Goal: Task Accomplishment & Management: Use online tool/utility

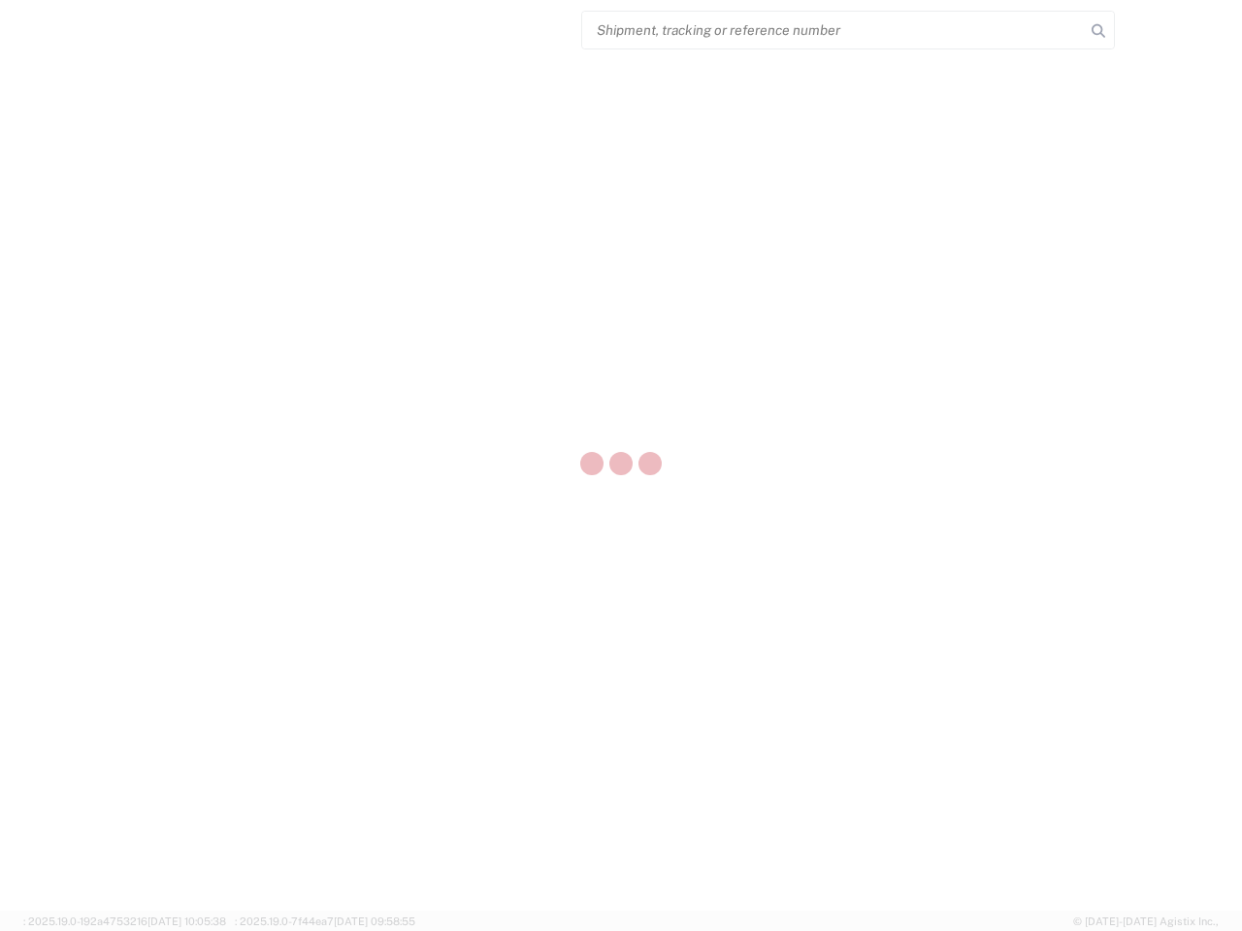
select select "US"
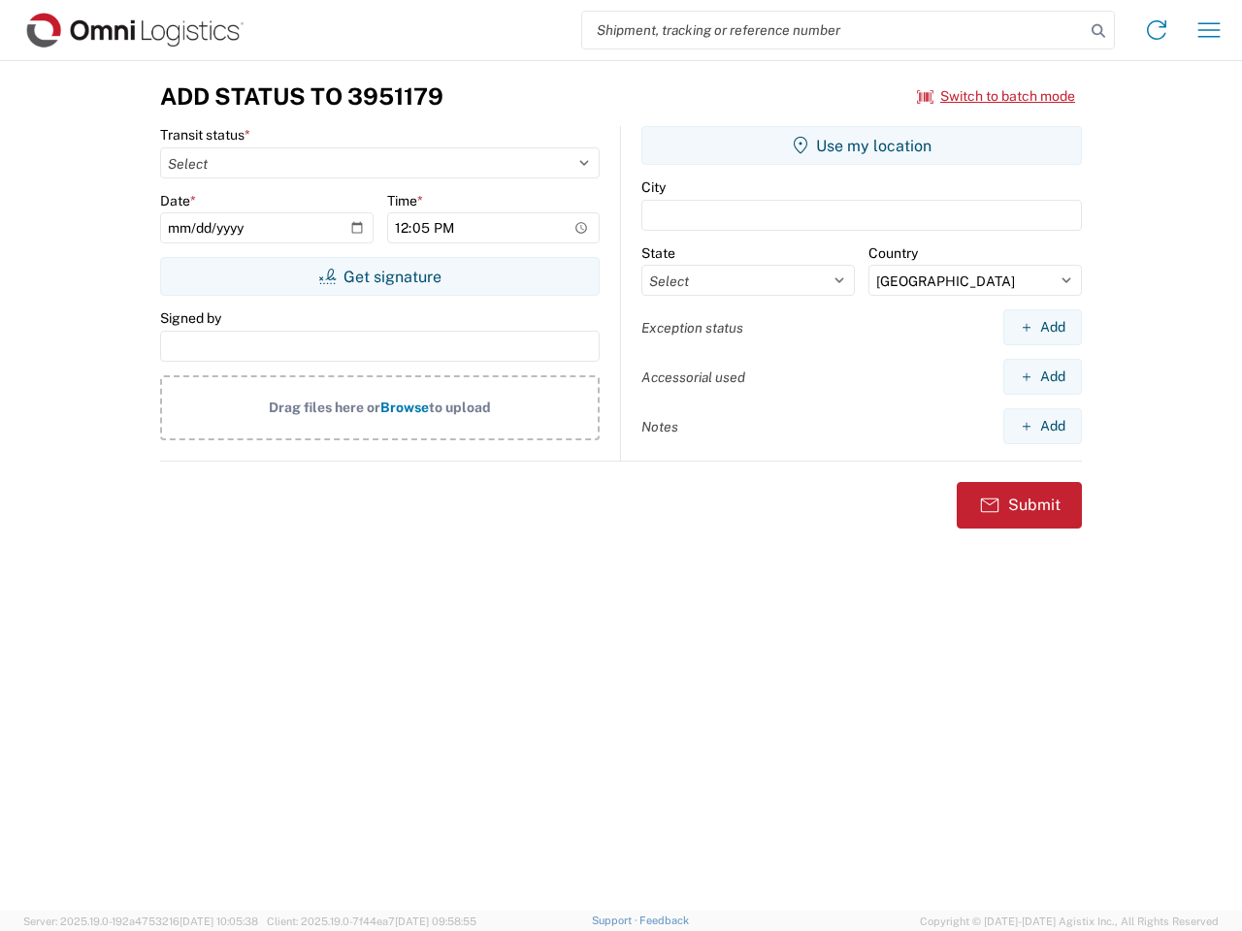
click at [833, 30] on input "search" at bounding box center [833, 30] width 503 height 37
click at [1098, 31] on icon at bounding box center [1098, 30] width 27 height 27
click at [1156, 30] on icon at bounding box center [1156, 30] width 31 height 31
click at [1209, 30] on icon "button" at bounding box center [1209, 29] width 22 height 15
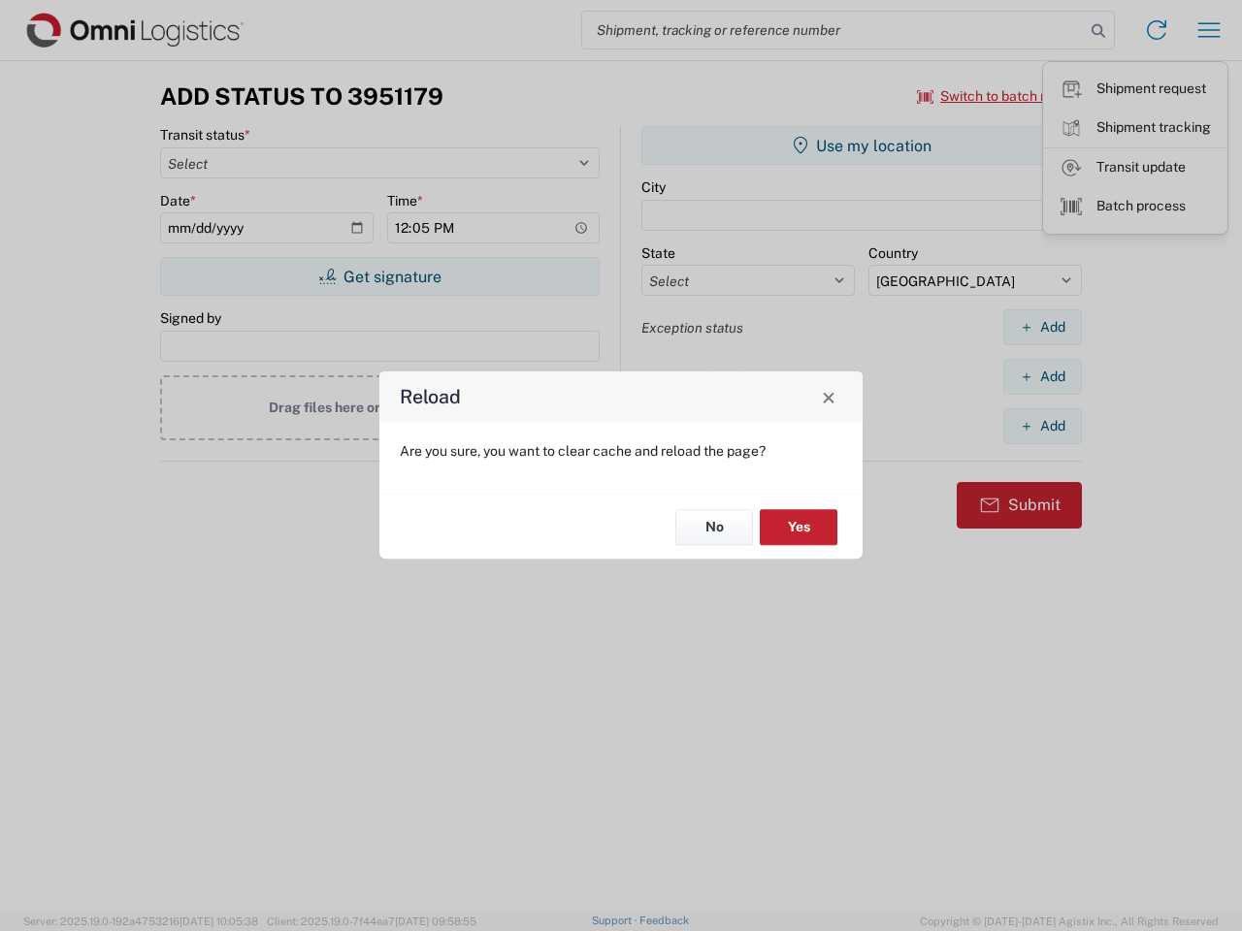
click at [379, 276] on div "Reload Are you sure, you want to clear cache and reload the page? No Yes" at bounding box center [621, 465] width 1242 height 931
click at [861, 146] on div "Reload Are you sure, you want to clear cache and reload the page? No Yes" at bounding box center [621, 465] width 1242 height 931
click at [1042, 327] on div "Reload Are you sure, you want to clear cache and reload the page? No Yes" at bounding box center [621, 465] width 1242 height 931
click at [1042, 376] on div "Reload Are you sure, you want to clear cache and reload the page? No Yes" at bounding box center [621, 465] width 1242 height 931
click at [1042, 426] on div "Reload Are you sure, you want to clear cache and reload the page? No Yes" at bounding box center [621, 465] width 1242 height 931
